Goal: Task Accomplishment & Management: Manage account settings

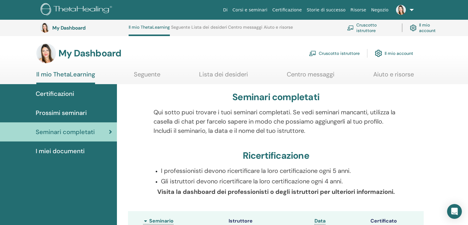
scroll to position [509, 0]
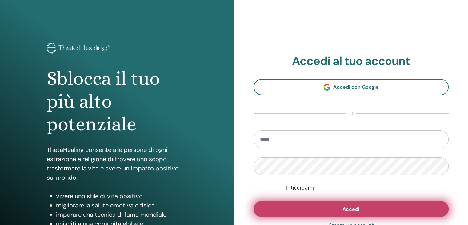
type input "**********"
click at [322, 208] on button "Accedi" at bounding box center [352, 209] width 196 height 16
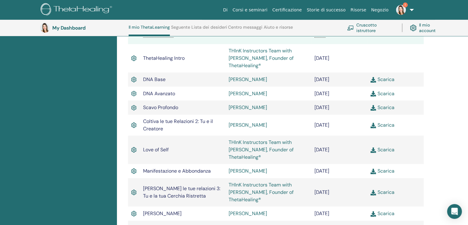
scroll to position [201, 0]
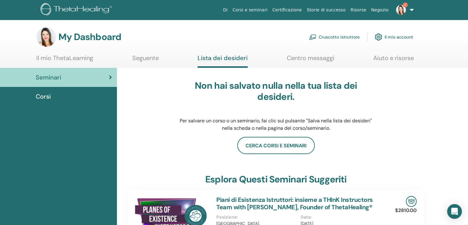
click at [404, 12] on img at bounding box center [401, 10] width 10 height 10
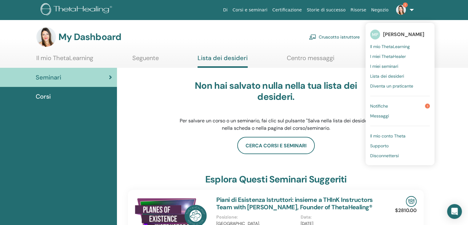
click at [396, 103] on link "Notifiche 1" at bounding box center [400, 106] width 60 height 10
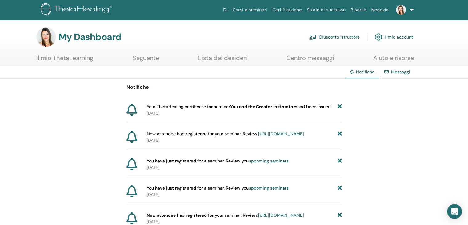
click at [233, 107] on b "You and the Creator Instructors" at bounding box center [263, 107] width 67 height 6
click at [190, 109] on span "Your ThetaHealing certificate for seminar You and the Creator Instructors had b…" at bounding box center [239, 106] width 185 height 6
click at [50, 62] on link "Il mio ThetaLearning" at bounding box center [64, 60] width 57 height 12
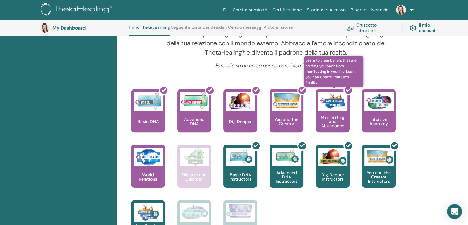
scroll to position [232, 0]
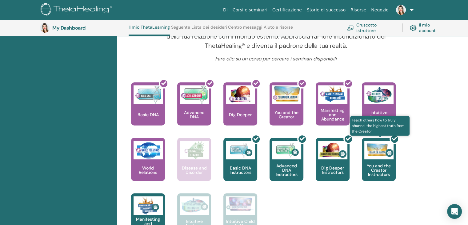
click at [391, 149] on div at bounding box center [383, 161] width 34 height 55
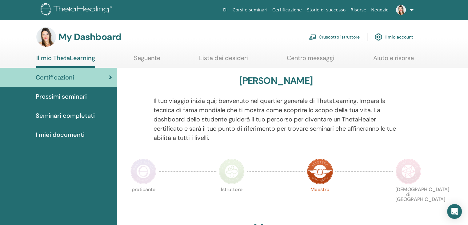
click at [67, 98] on span "Prossimi seminari" at bounding box center [61, 96] width 51 height 9
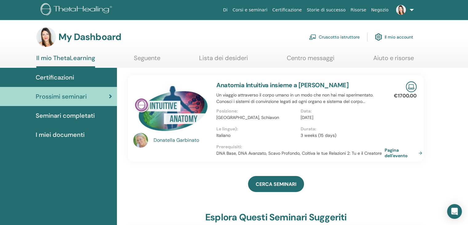
click at [48, 116] on span "Seminari completati" at bounding box center [65, 115] width 59 height 9
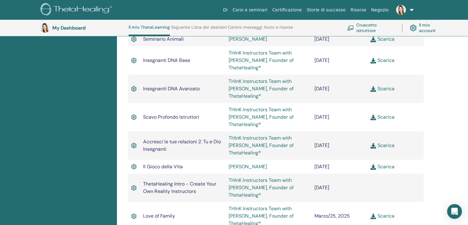
scroll to position [386, 0]
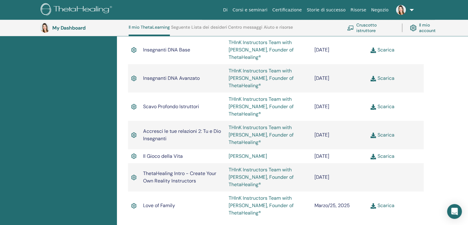
click at [383, 137] on link "Scarica" at bounding box center [383, 135] width 24 height 6
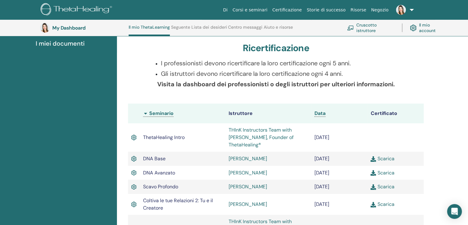
scroll to position [47, 0]
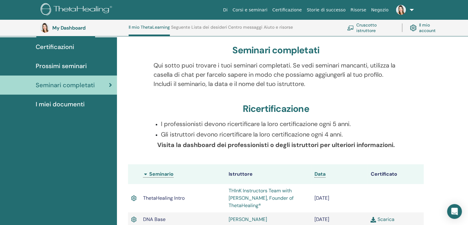
click at [366, 28] on link "Cruscotto istruttore" at bounding box center [370, 28] width 47 height 14
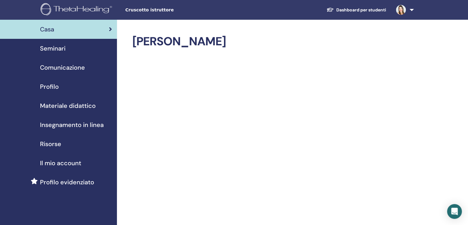
click at [51, 52] on span "Seminari" at bounding box center [53, 48] width 26 height 9
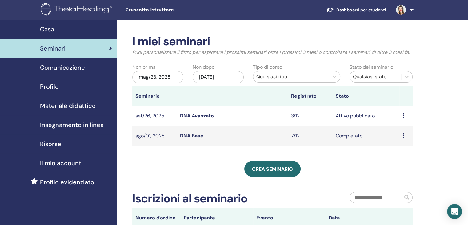
click at [56, 29] on div "Casa" at bounding box center [58, 29] width 107 height 9
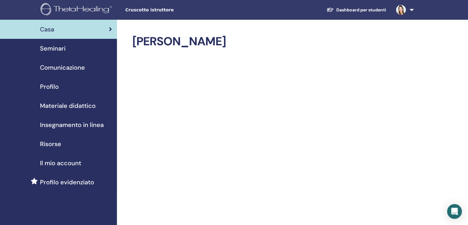
click at [55, 50] on span "Seminari" at bounding box center [53, 48] width 26 height 9
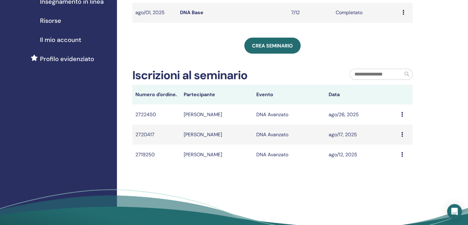
scroll to position [31, 0]
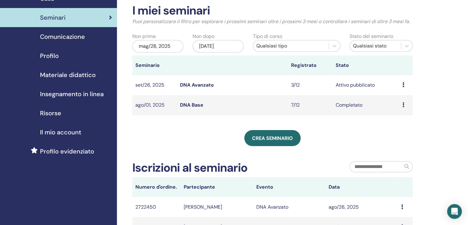
click at [77, 38] on span "Comunicazione" at bounding box center [62, 36] width 45 height 9
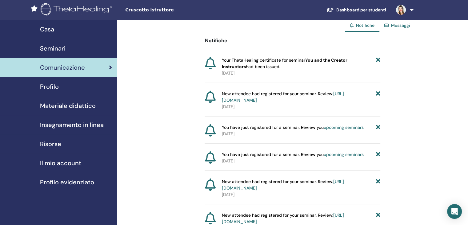
click at [46, 89] on span "Profilo" at bounding box center [49, 86] width 19 height 9
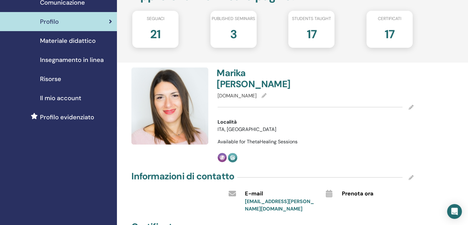
scroll to position [62, 0]
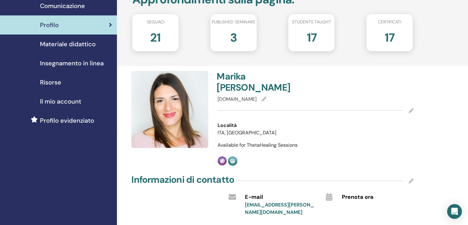
click at [71, 47] on span "Materiale didattico" at bounding box center [68, 43] width 56 height 9
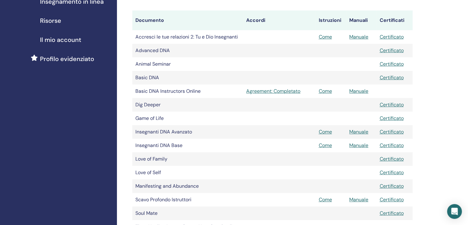
scroll to position [92, 0]
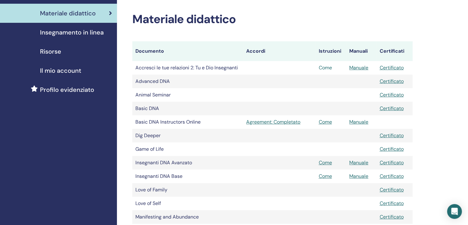
click at [325, 67] on link "Come" at bounding box center [325, 67] width 13 height 6
